Goal: Navigation & Orientation: Understand site structure

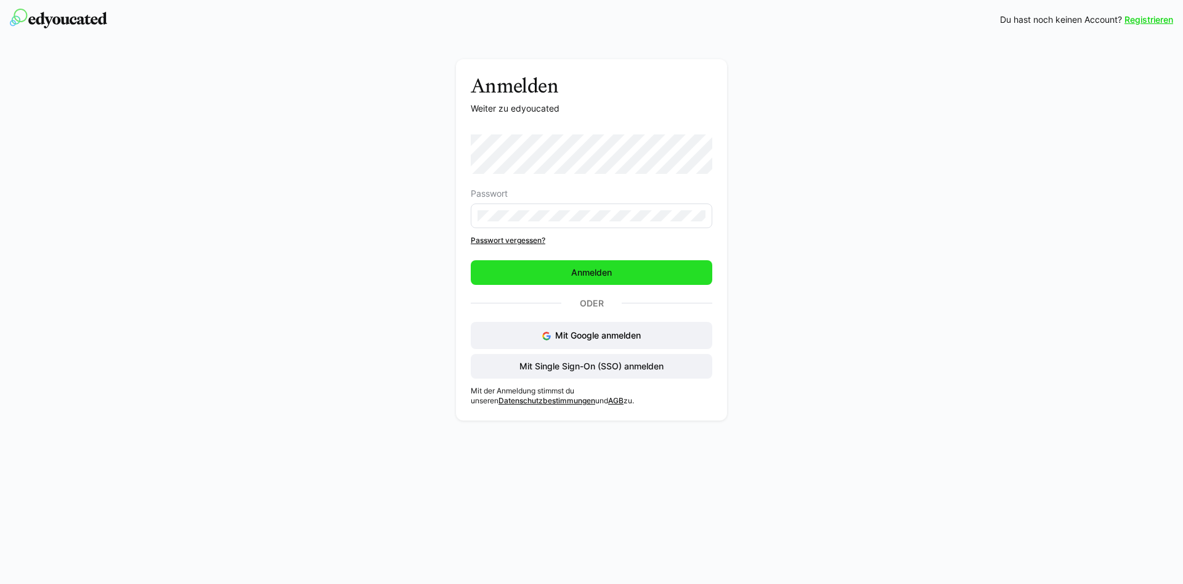
click at [530, 274] on span "Anmelden" at bounding box center [592, 272] width 242 height 25
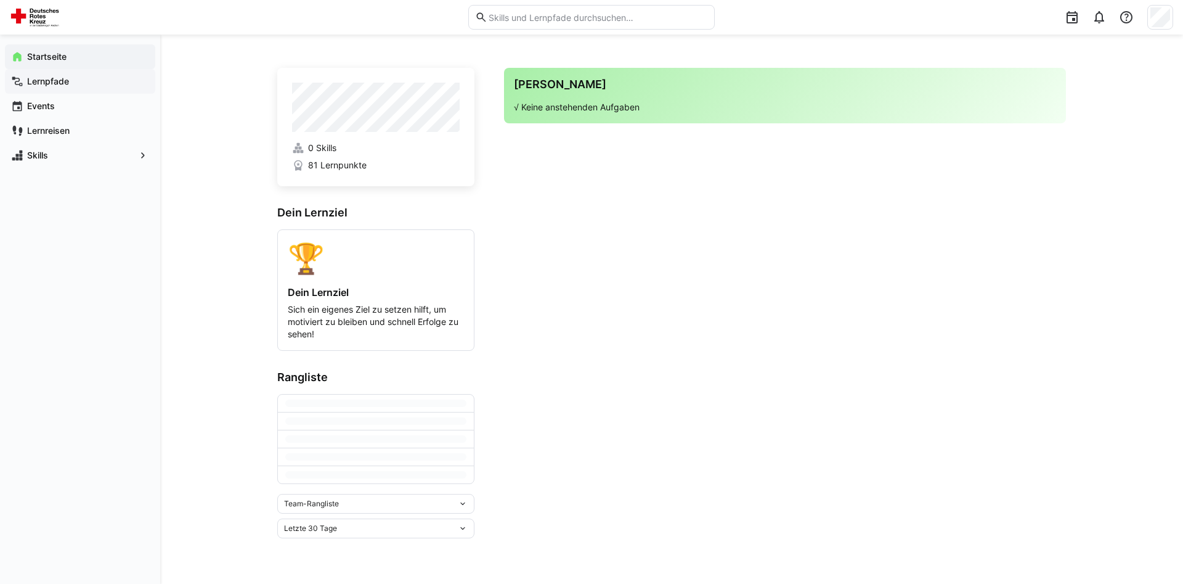
click at [74, 82] on span "Lernpfade" at bounding box center [87, 81] width 124 height 12
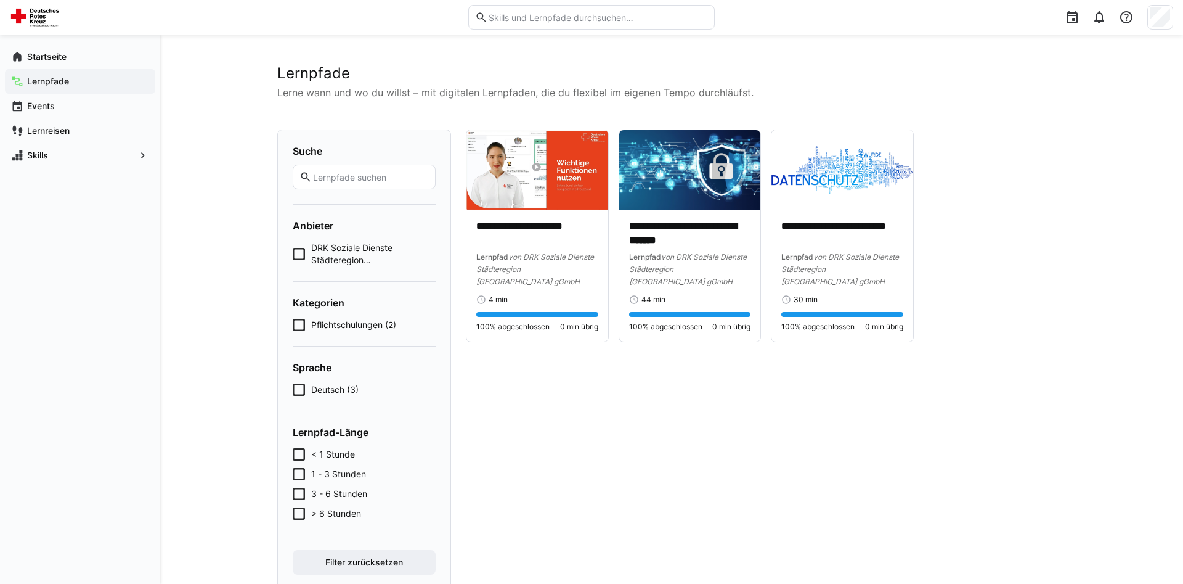
click at [362, 254] on span "DRK Soziale Dienste Städteregion [GEOGRAPHIC_DATA] gGmbH (3)" at bounding box center [373, 254] width 124 height 25
click at [353, 320] on span "Pflichtschulungen (2)" at bounding box center [353, 325] width 85 height 12
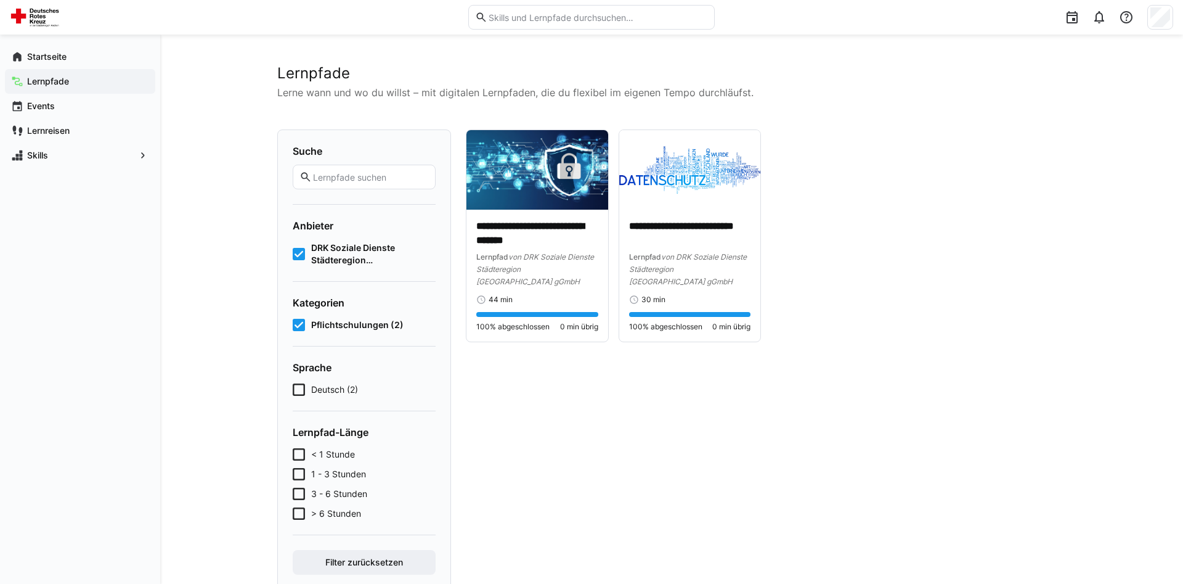
click at [321, 382] on form "Sprache Deutsch (2)" at bounding box center [364, 378] width 143 height 35
click at [317, 388] on span "Deutsch (2)" at bounding box center [334, 389] width 47 height 12
click at [72, 157] on span "Skills" at bounding box center [80, 155] width 110 height 12
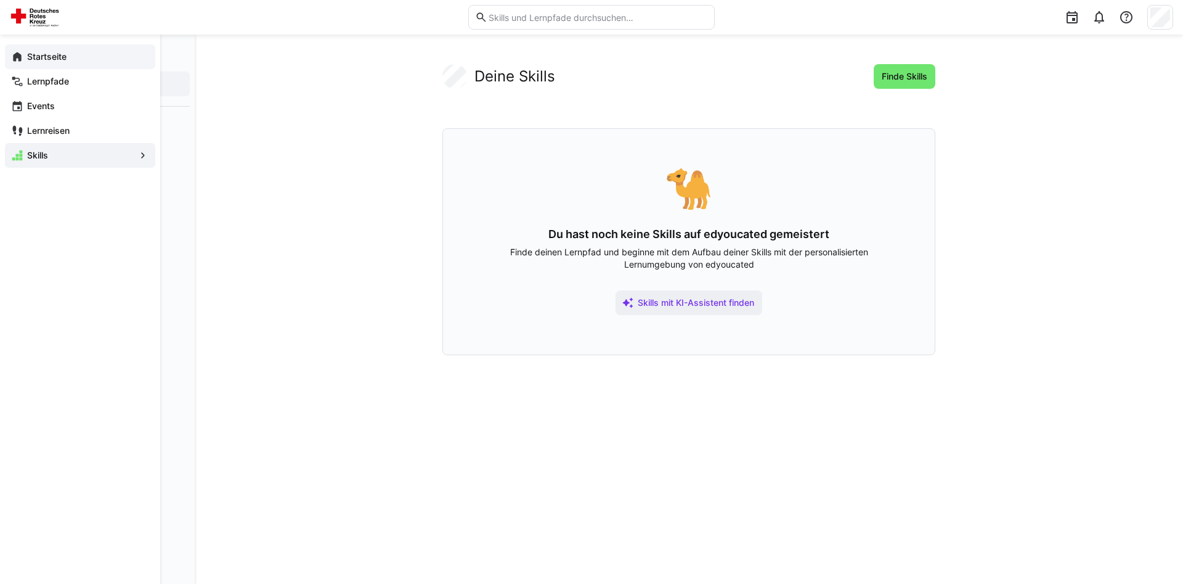
click at [80, 63] on div "Startseite" at bounding box center [80, 56] width 150 height 25
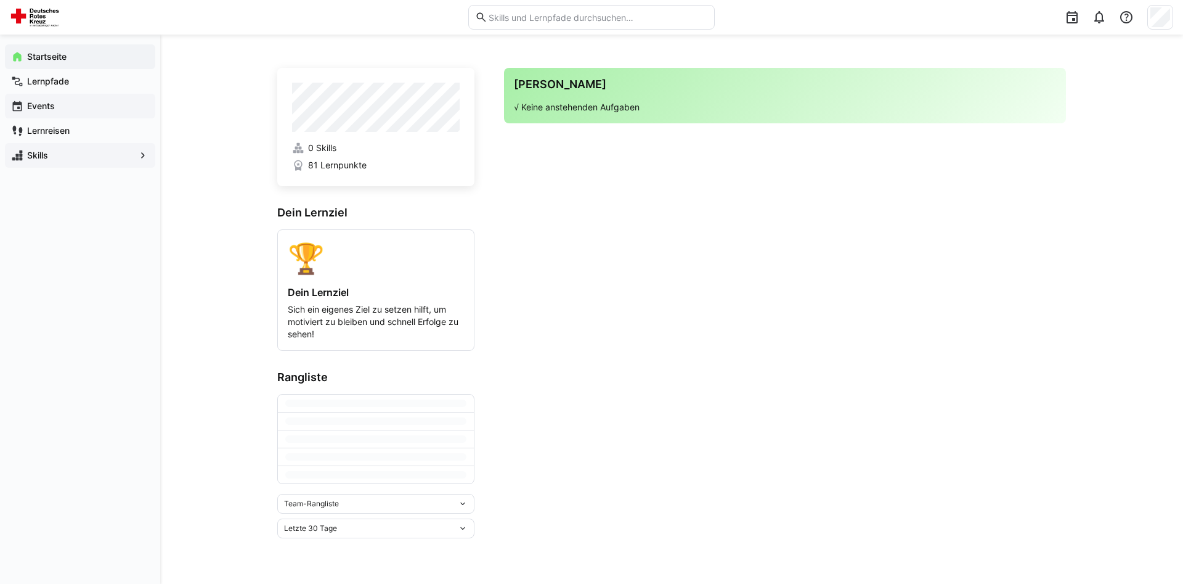
click at [75, 111] on span "Events" at bounding box center [87, 106] width 124 height 12
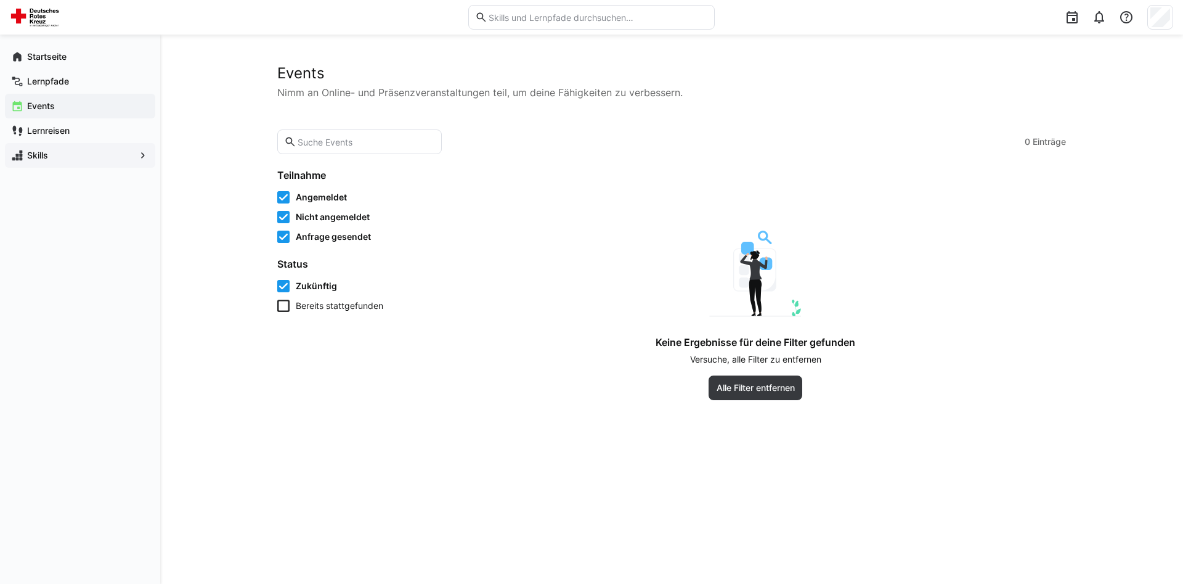
click at [283, 307] on icon at bounding box center [283, 306] width 12 height 12
click at [47, 50] on div "Startseite" at bounding box center [80, 56] width 150 height 25
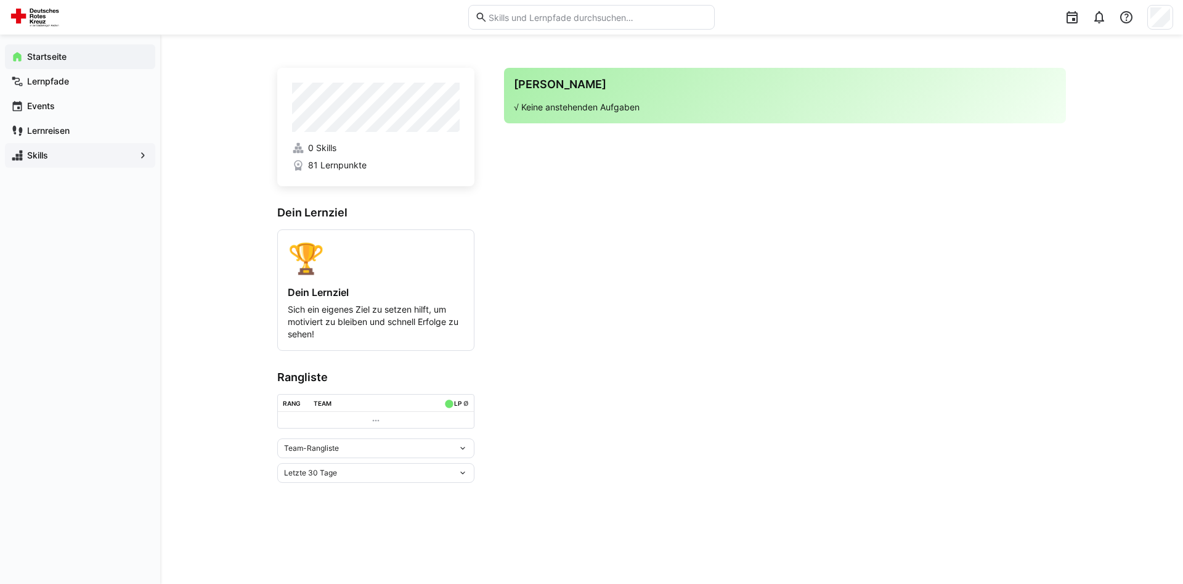
click at [404, 410] on th "Team" at bounding box center [373, 402] width 128 height 17
